Goal: Navigation & Orientation: Find specific page/section

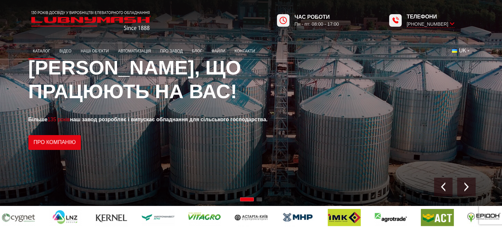
click at [38, 51] on link "Каталог" at bounding box center [41, 51] width 26 height 13
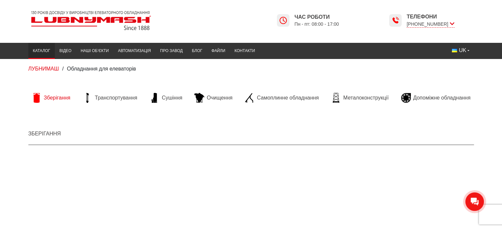
click at [53, 99] on span "Зберігання" at bounding box center [57, 97] width 27 height 7
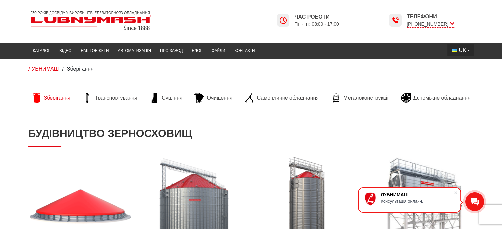
click at [466, 49] on button "UK" at bounding box center [460, 51] width 26 height 12
click at [466, 51] on button "UK" at bounding box center [460, 51] width 26 height 12
